Goal: Navigation & Orientation: Go to known website

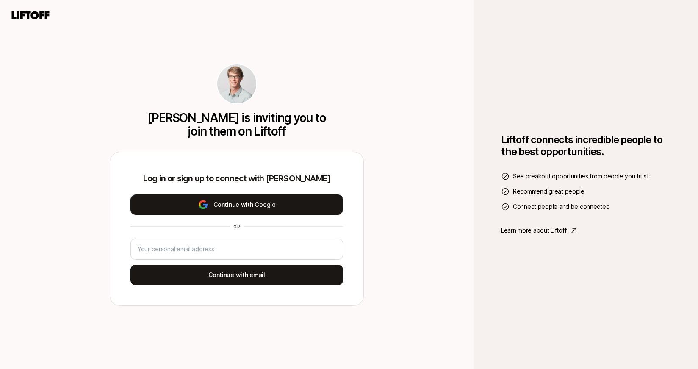
click at [277, 201] on button "Continue with Google" at bounding box center [237, 205] width 213 height 20
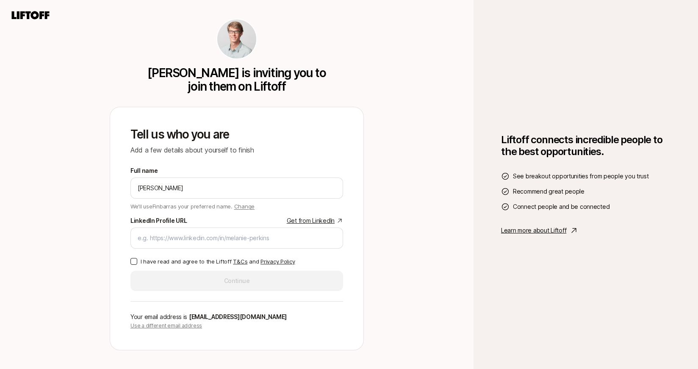
click at [308, 223] on link "Get from LinkedIn" at bounding box center [315, 221] width 56 height 10
click at [156, 188] on input "[PERSON_NAME]" at bounding box center [237, 188] width 198 height 10
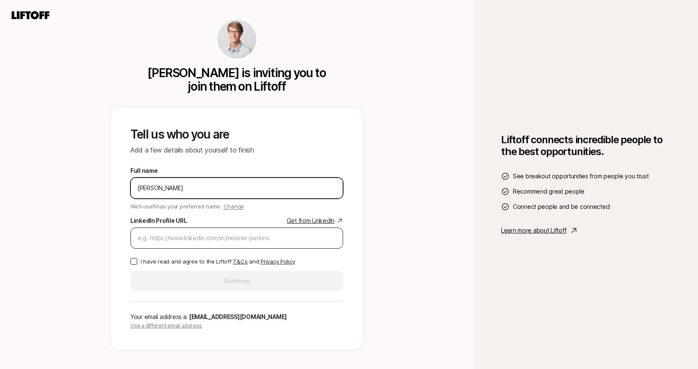
type input "[PERSON_NAME]"
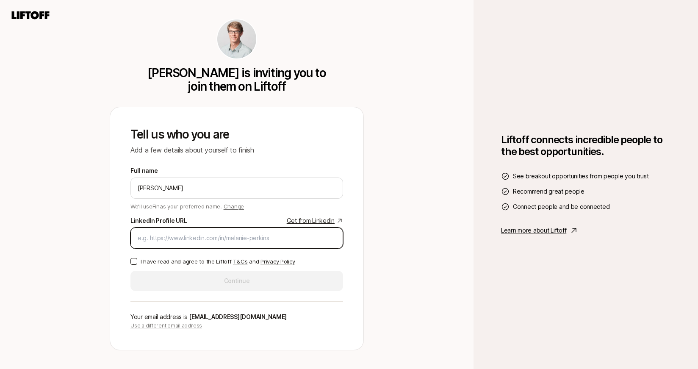
click at [177, 241] on input "LinkedIn Profile URL Get from LinkedIn" at bounding box center [237, 238] width 198 height 10
paste input "[URL][DOMAIN_NAME]"
type input "[URL][DOMAIN_NAME]"
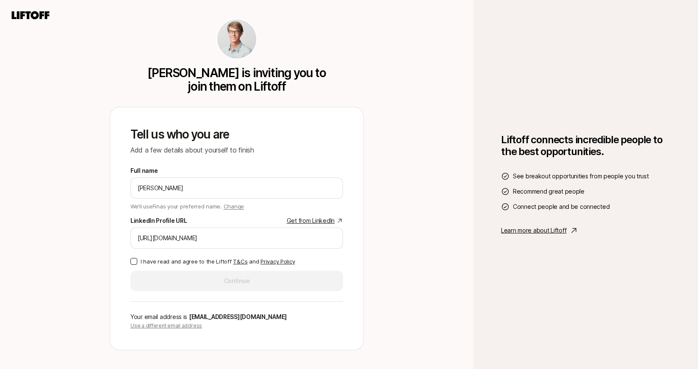
click at [103, 232] on div "[PERSON_NAME] is inviting you to join them on Liftoff Tell us who you are Add a…" at bounding box center [237, 184] width 474 height 369
click at [133, 261] on button "I have read and agree to the Liftoff T&Cs and Privacy Policy" at bounding box center [134, 261] width 7 height 7
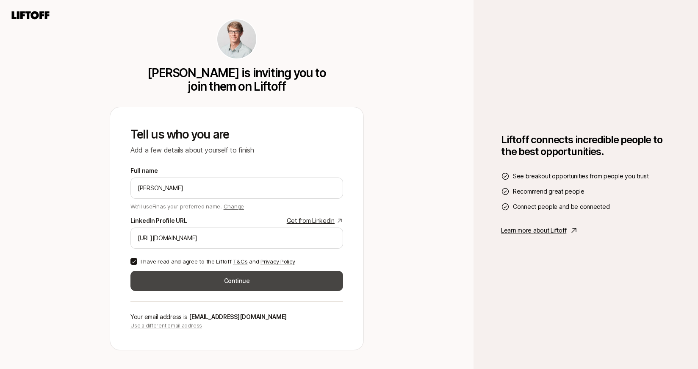
click at [272, 281] on button "Continue" at bounding box center [237, 281] width 213 height 20
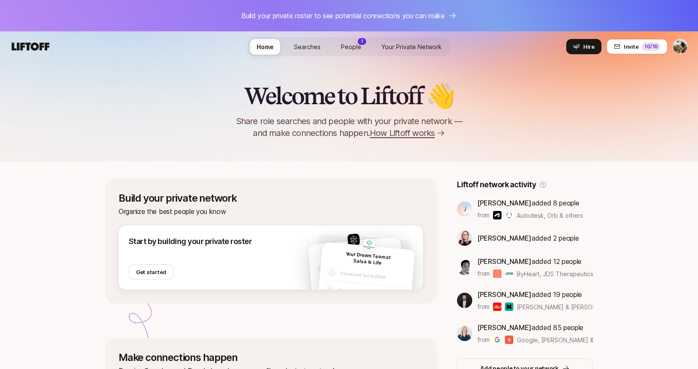
click at [350, 45] on span "People" at bounding box center [351, 46] width 20 height 7
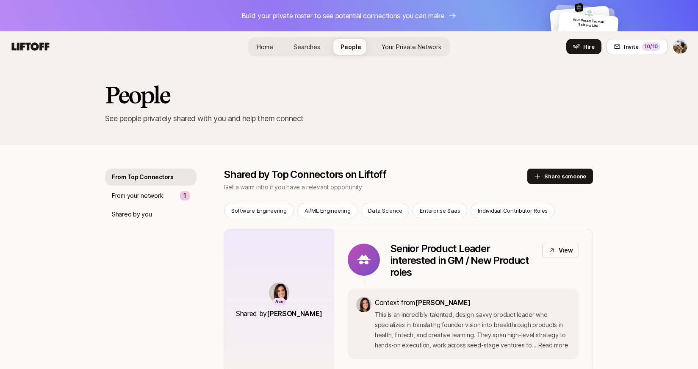
click at [17, 50] on icon at bounding box center [31, 46] width 38 height 8
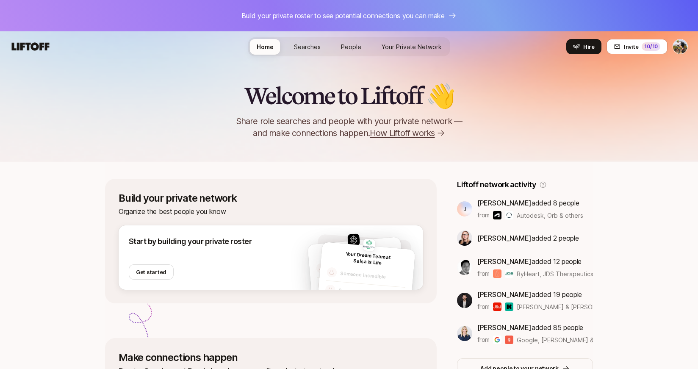
click at [397, 134] on span "How Liftoff works" at bounding box center [402, 133] width 65 height 12
